Goal: Task Accomplishment & Management: Use online tool/utility

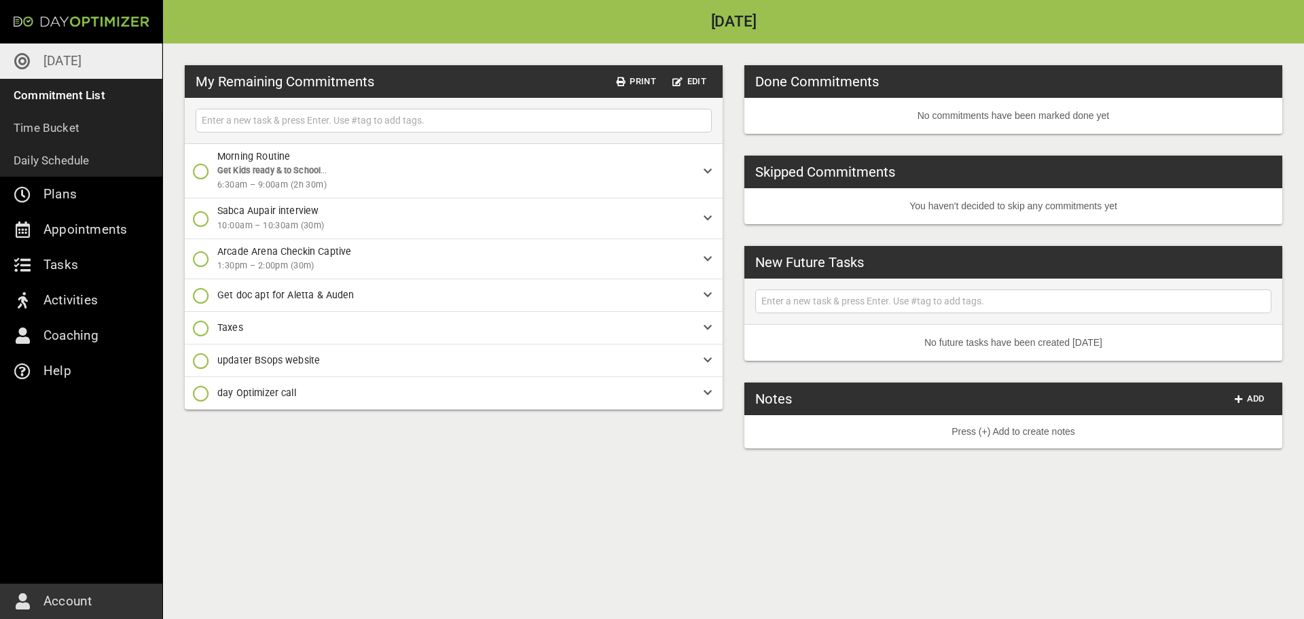
click at [201, 221] on icon "button" at bounding box center [201, 219] width 16 height 16
click at [207, 277] on icon "button" at bounding box center [201, 276] width 16 height 16
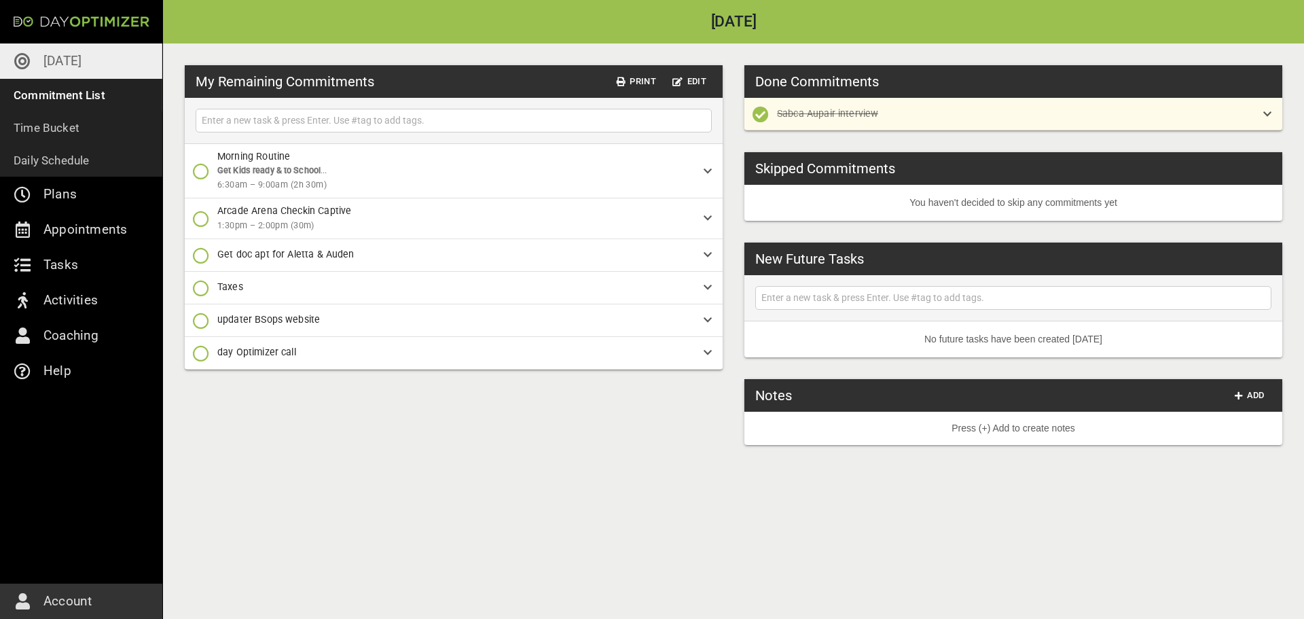
click at [200, 179] on button "button" at bounding box center [200, 171] width 27 height 27
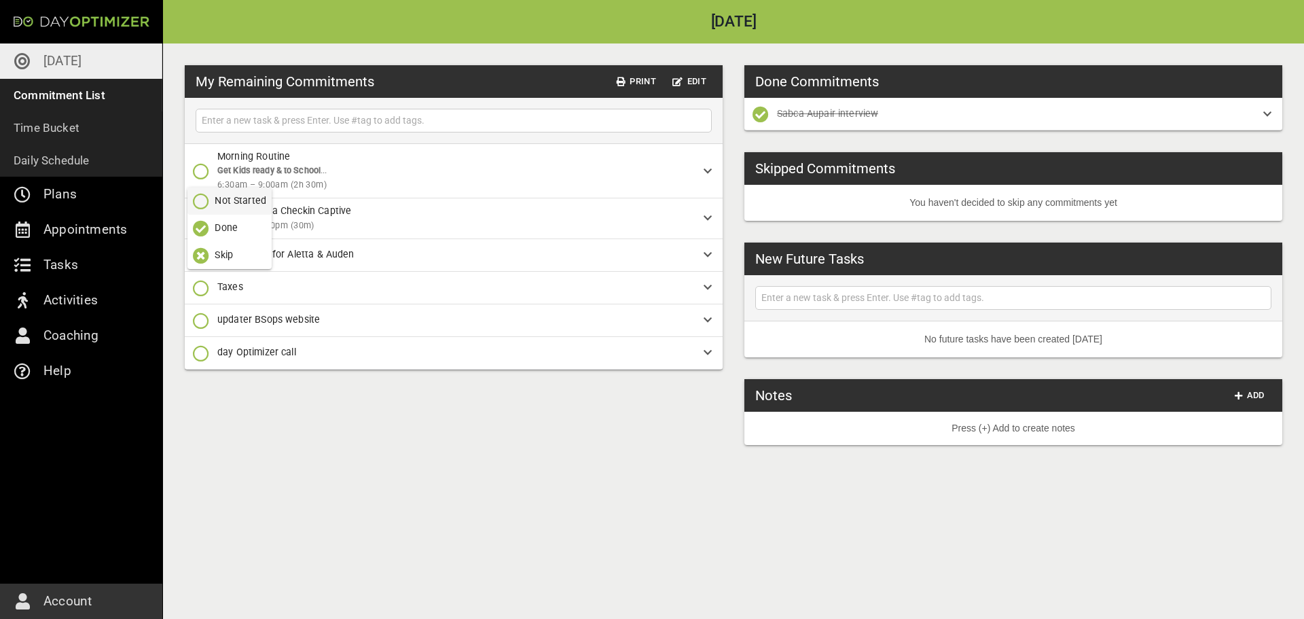
click at [206, 226] on icon "button" at bounding box center [201, 228] width 16 height 16
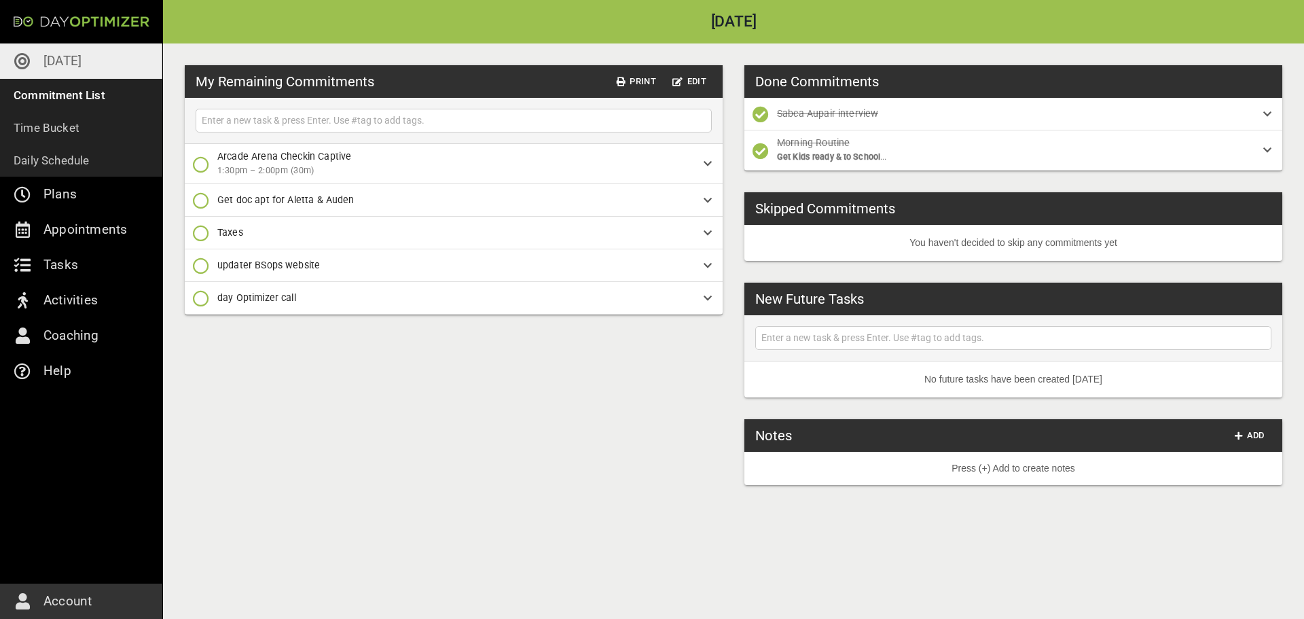
click at [204, 206] on icon "button" at bounding box center [201, 200] width 16 height 16
click at [203, 260] on icon "button" at bounding box center [201, 257] width 16 height 16
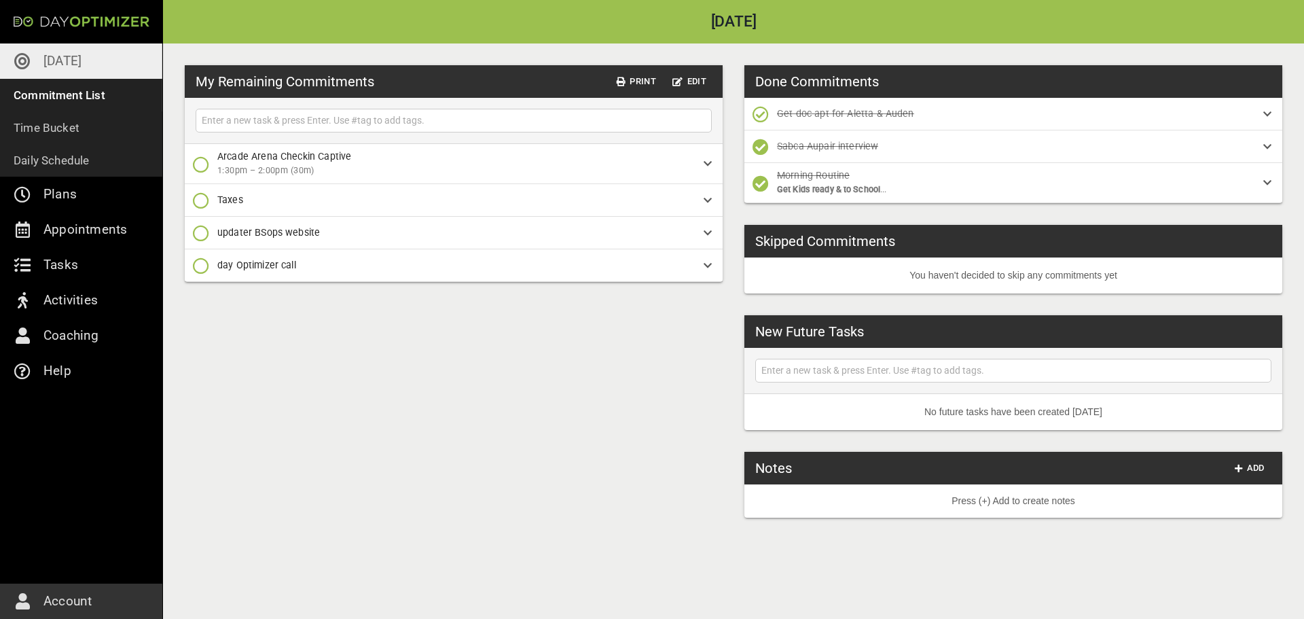
click at [199, 164] on icon "button" at bounding box center [201, 164] width 16 height 16
click at [198, 223] on icon "button" at bounding box center [201, 221] width 16 height 16
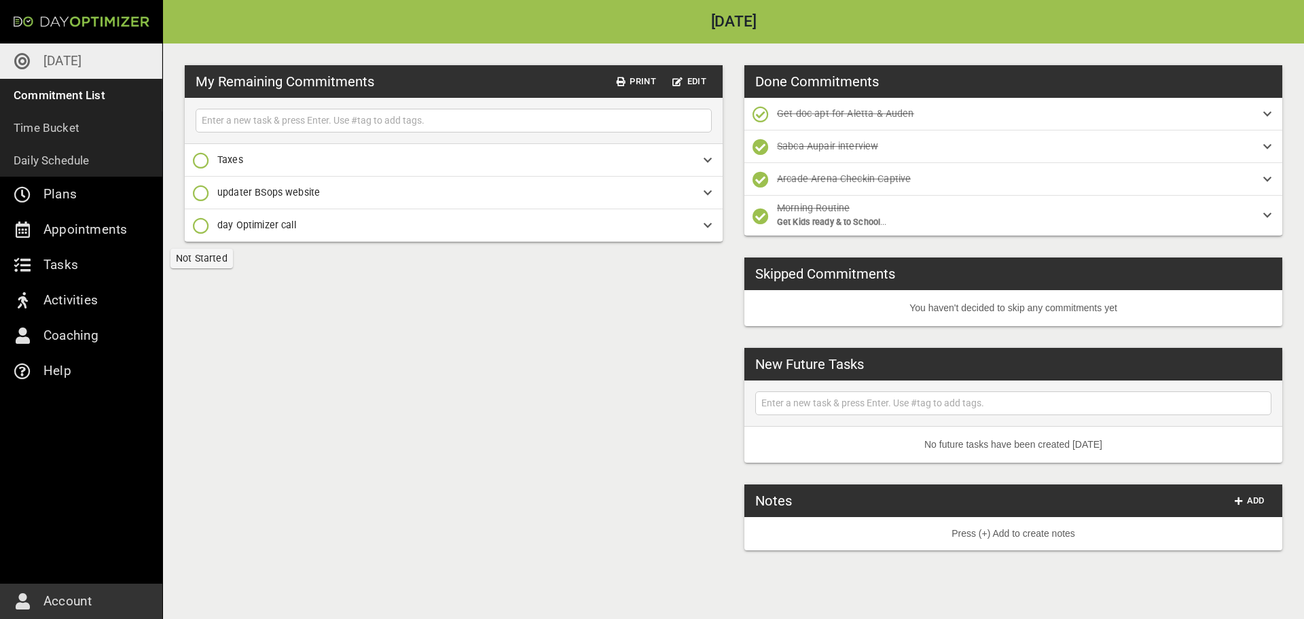
click at [198, 230] on icon "button" at bounding box center [201, 225] width 16 height 16
click at [202, 368] on icon "button" at bounding box center [201, 364] width 16 height 16
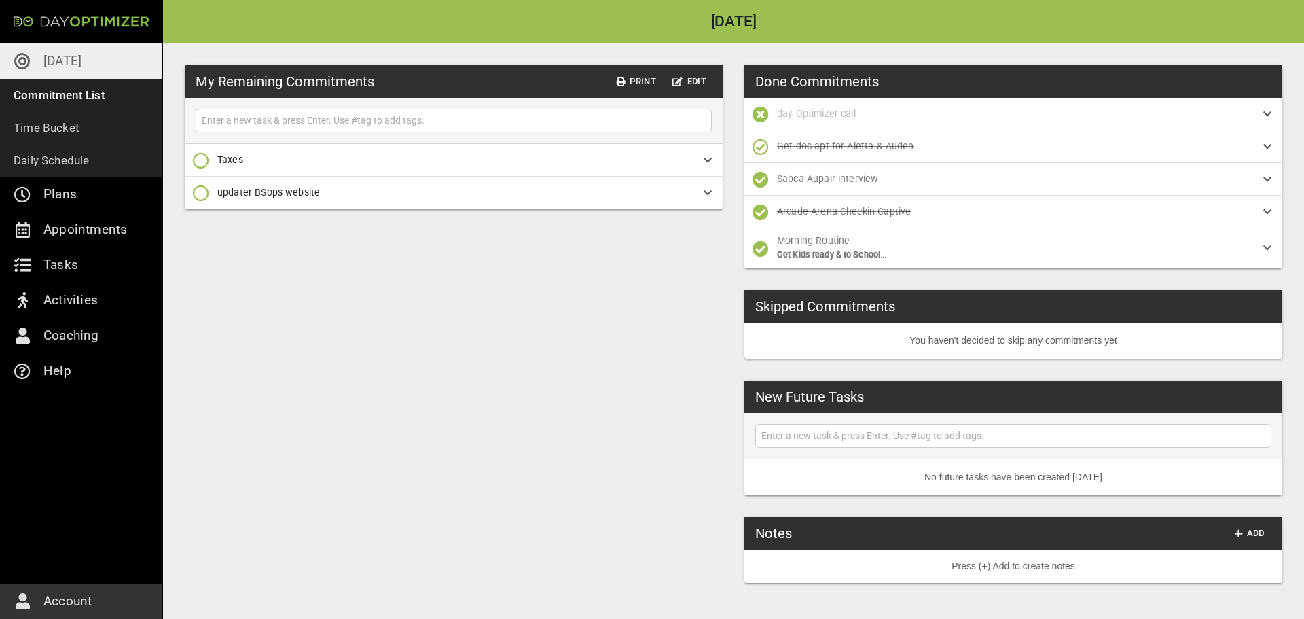
click at [388, 124] on input "text" at bounding box center [453, 120] width 509 height 17
type input "[PERSON_NAME]"
type input "[PERSON_NAME] calendar shit"
